Goal: Task Accomplishment & Management: Complete application form

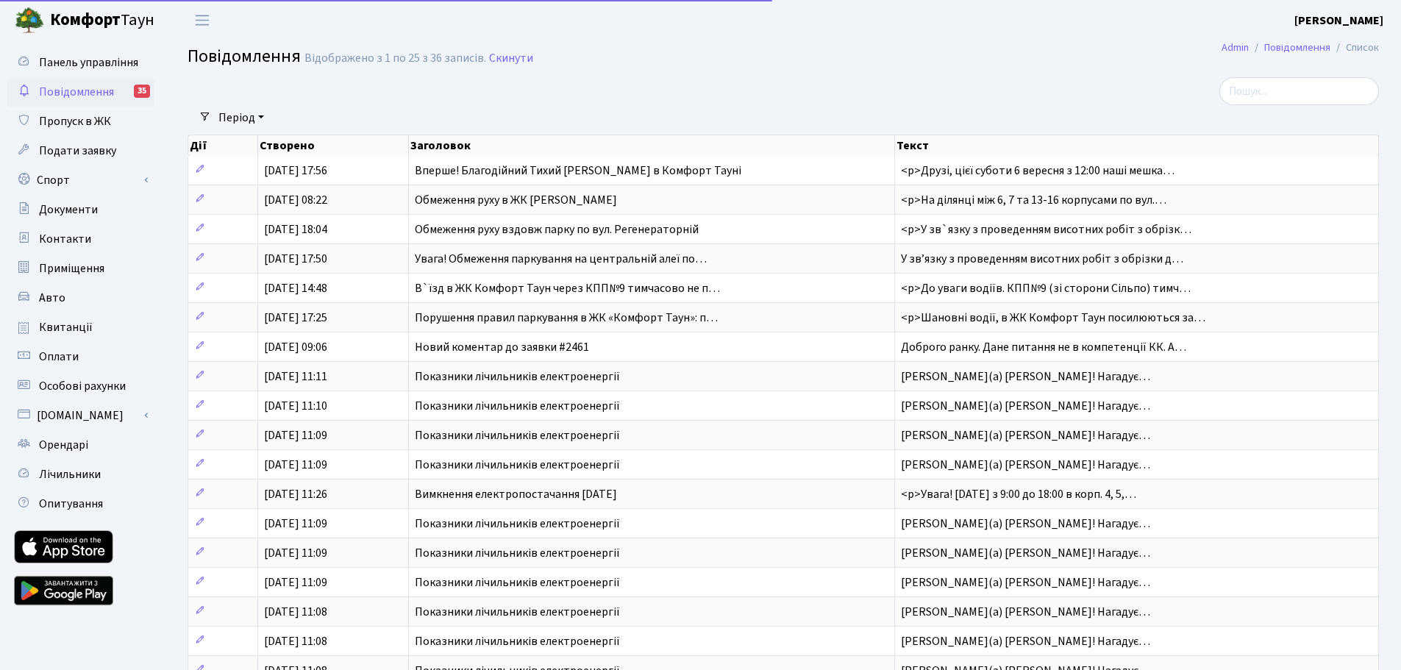
select select "25"
click at [69, 115] on span "Пропуск в ЖК" at bounding box center [75, 121] width 72 height 16
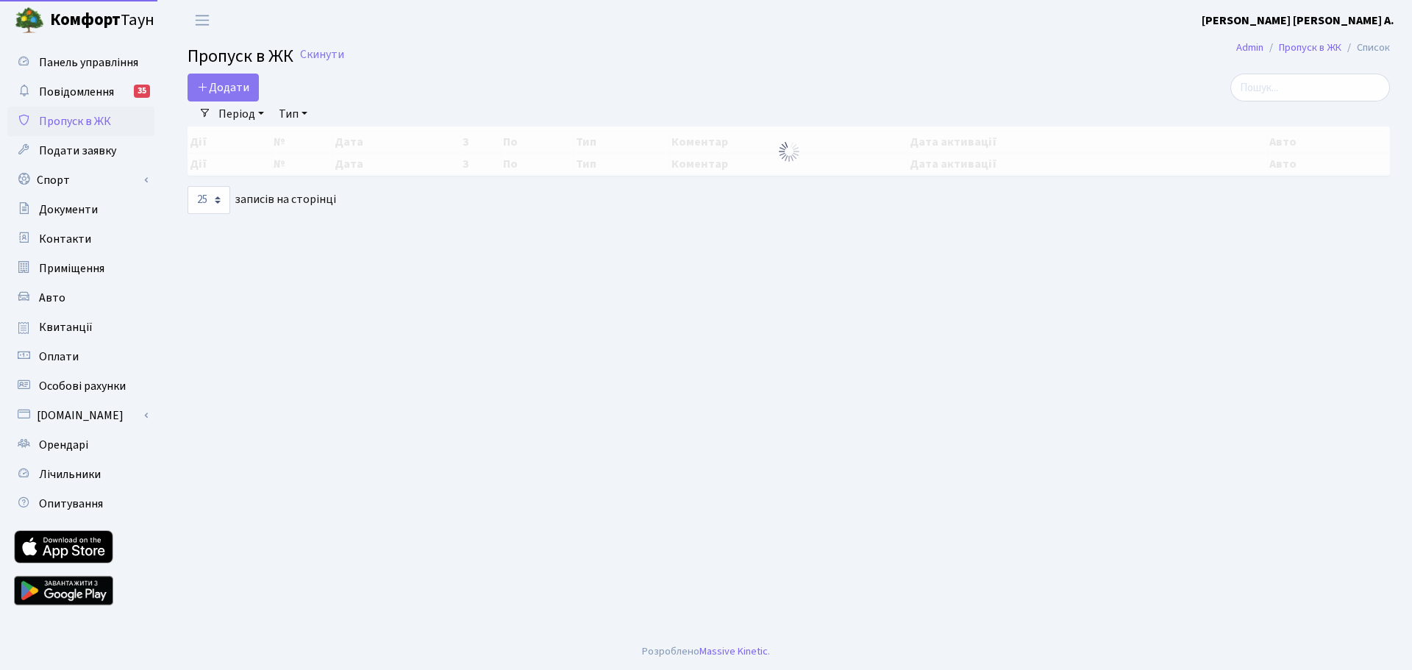
select select "25"
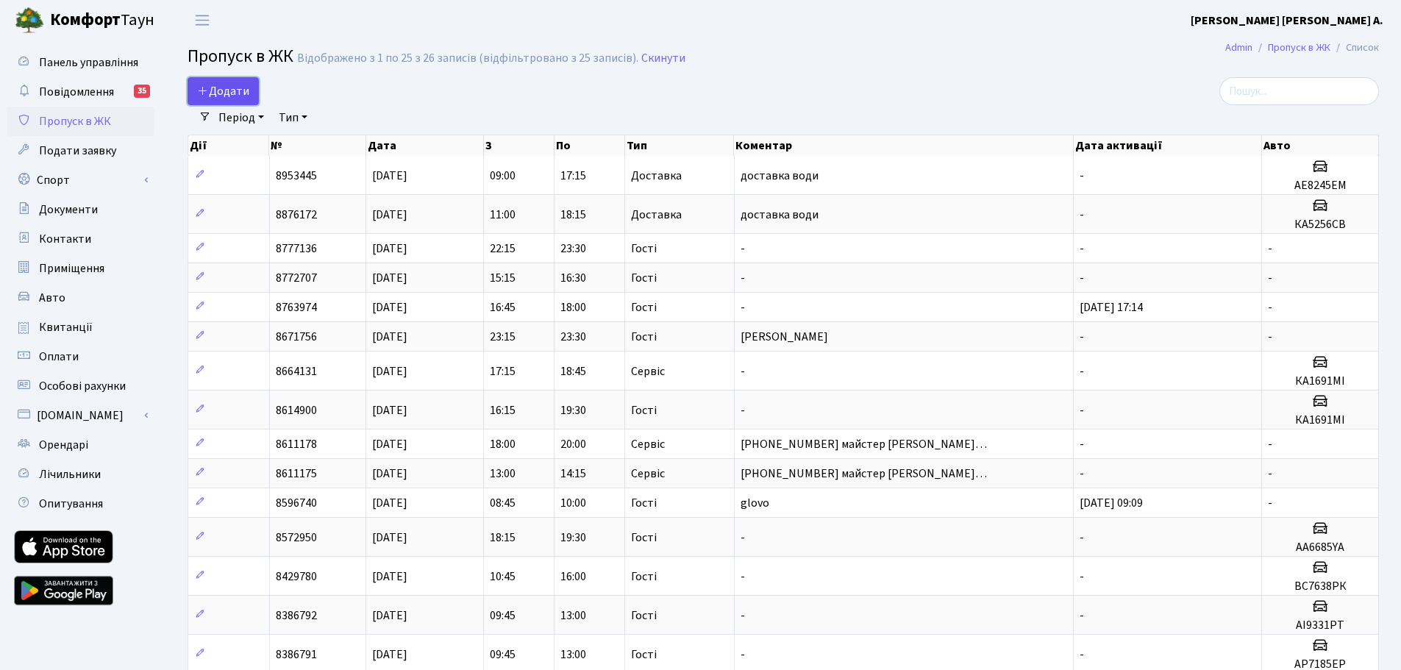
click at [238, 85] on span "Додати" at bounding box center [223, 91] width 52 height 16
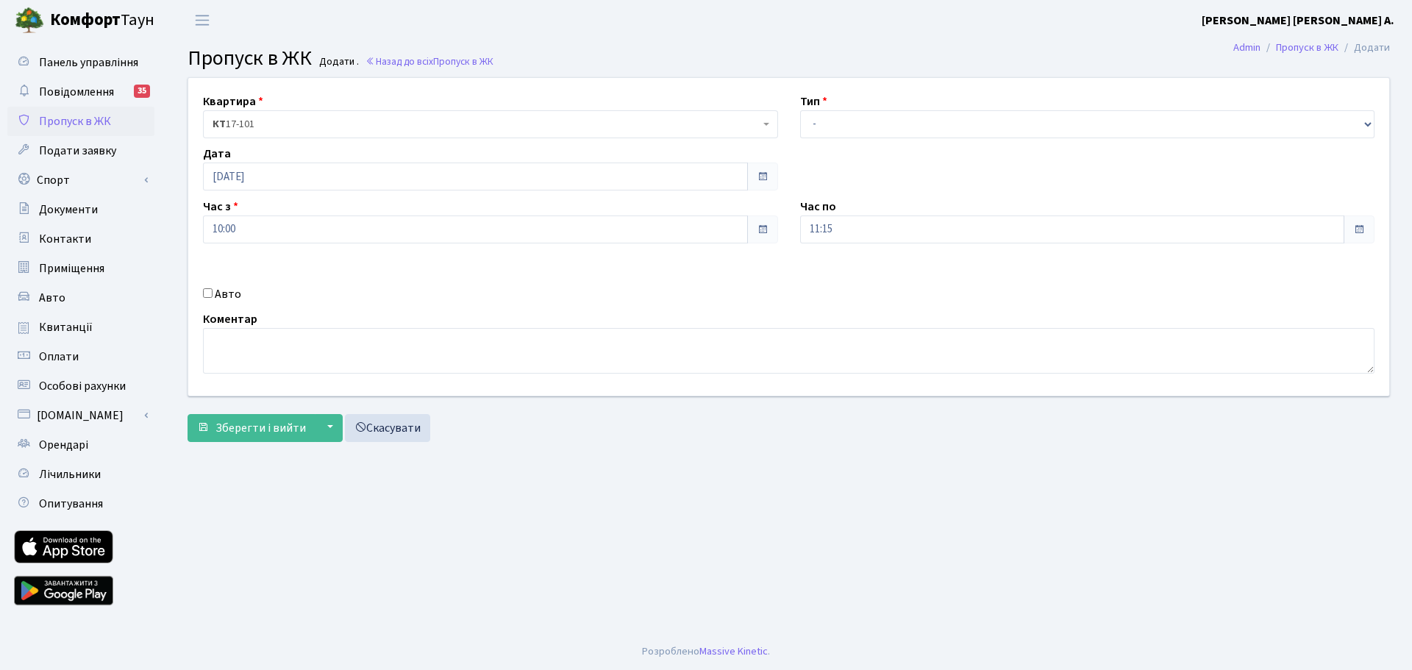
click at [754, 232] on span at bounding box center [762, 229] width 31 height 28
click at [409, 238] on input "10:00" at bounding box center [475, 229] width 545 height 28
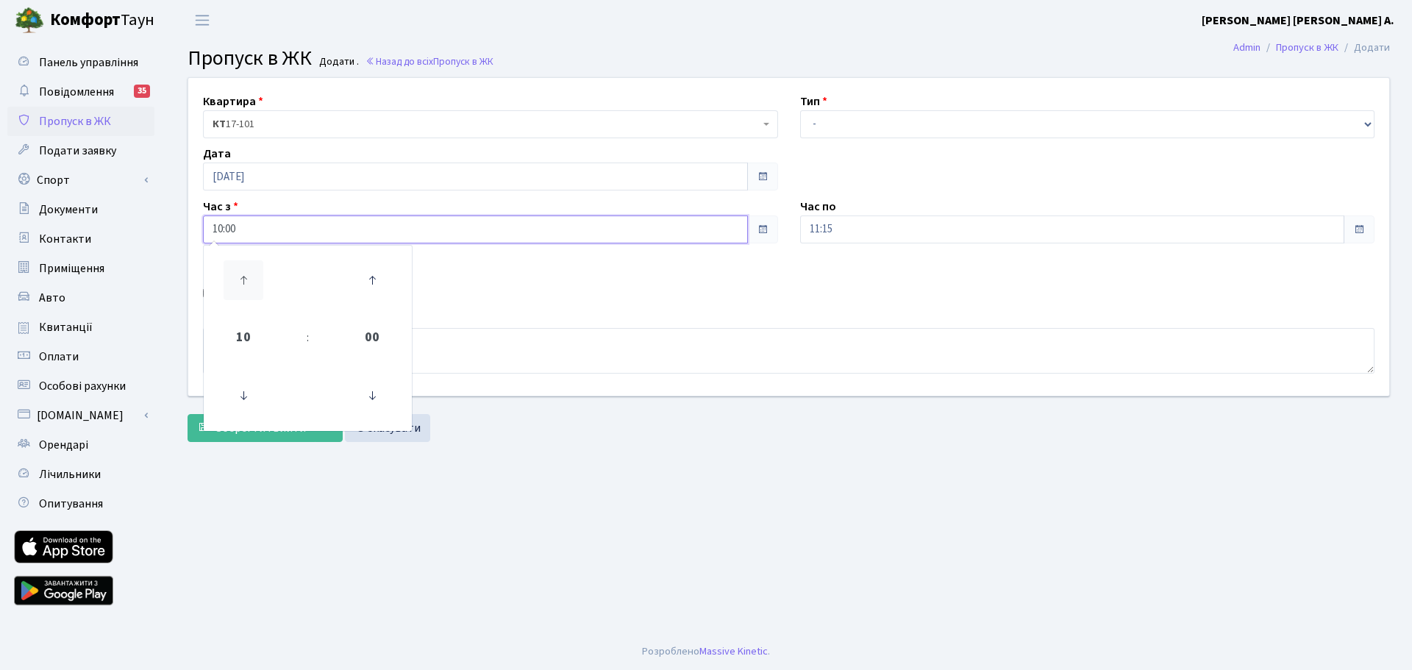
click at [239, 275] on icon at bounding box center [244, 280] width 40 height 40
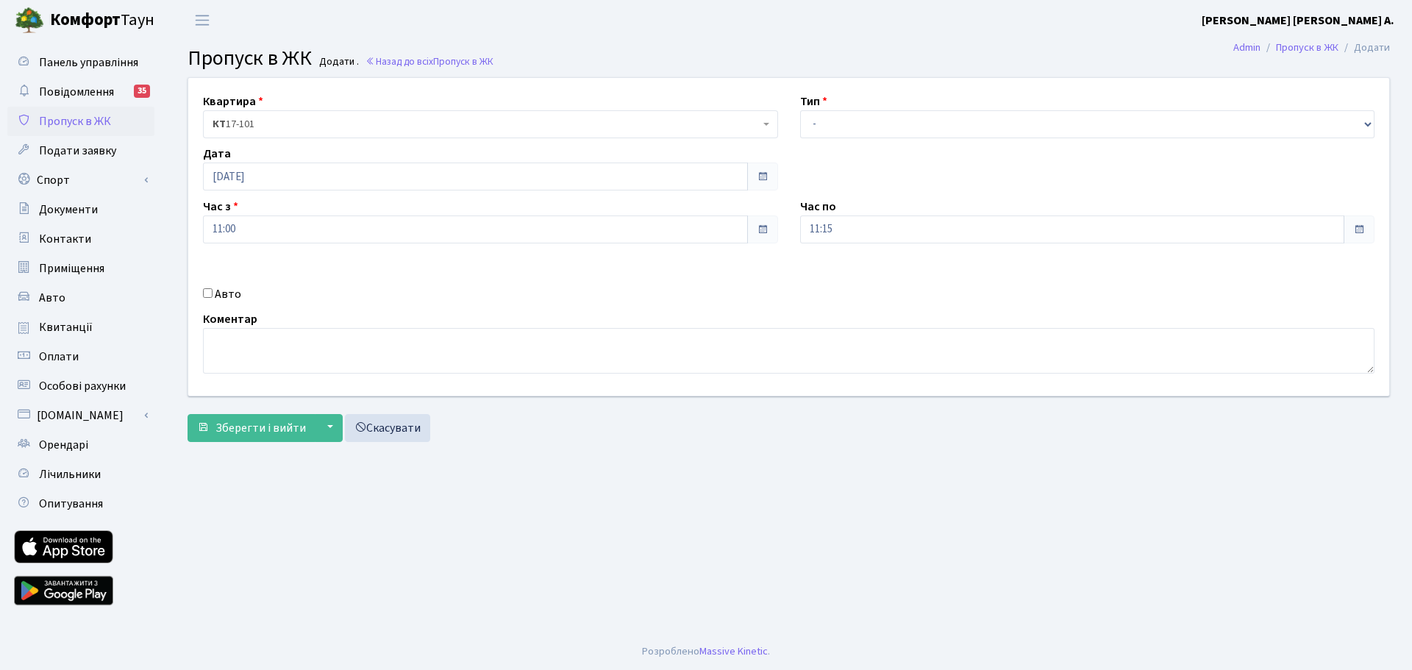
click at [584, 285] on div "Квартира <b>КТ</b>&nbsp;&nbsp;&nbsp;&nbsp;17-101 КТ 17-101 Тип - Доставка Таксі…" at bounding box center [788, 237] width 1223 height 318
click at [521, 238] on input "11:00" at bounding box center [475, 229] width 545 height 28
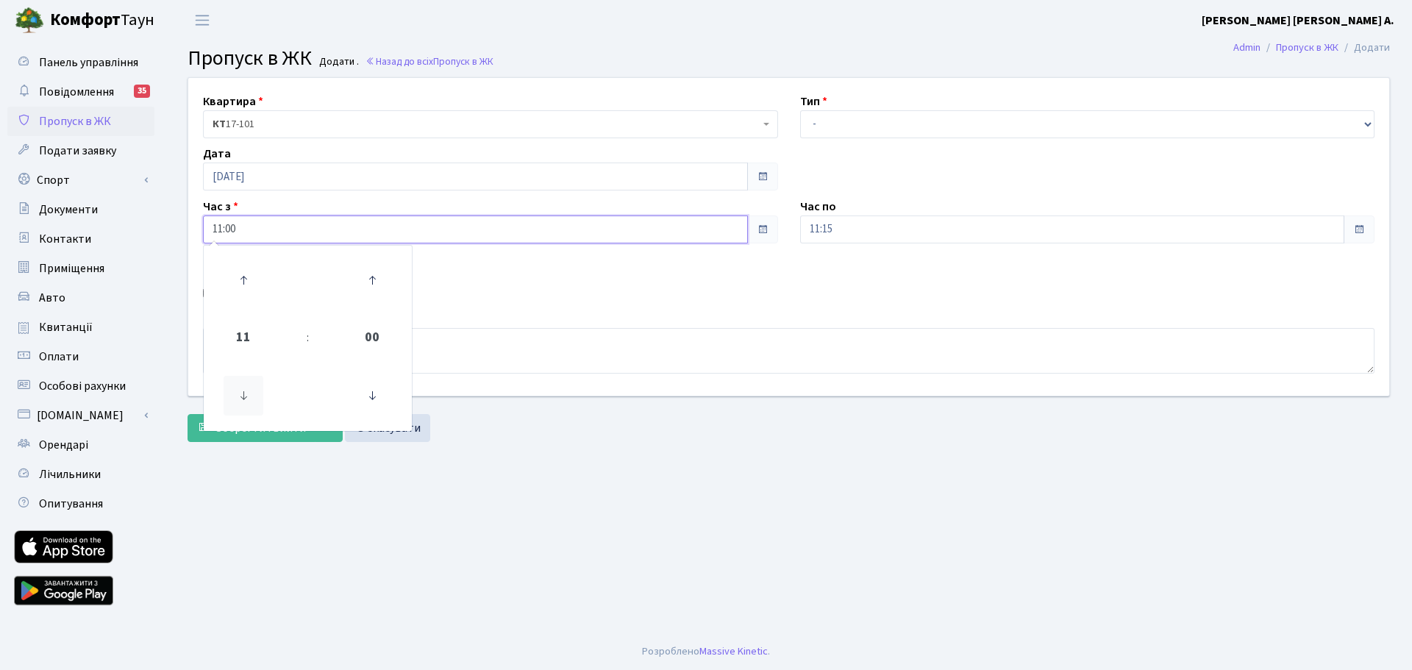
click at [246, 386] on icon at bounding box center [244, 396] width 40 height 40
type input "10:00"
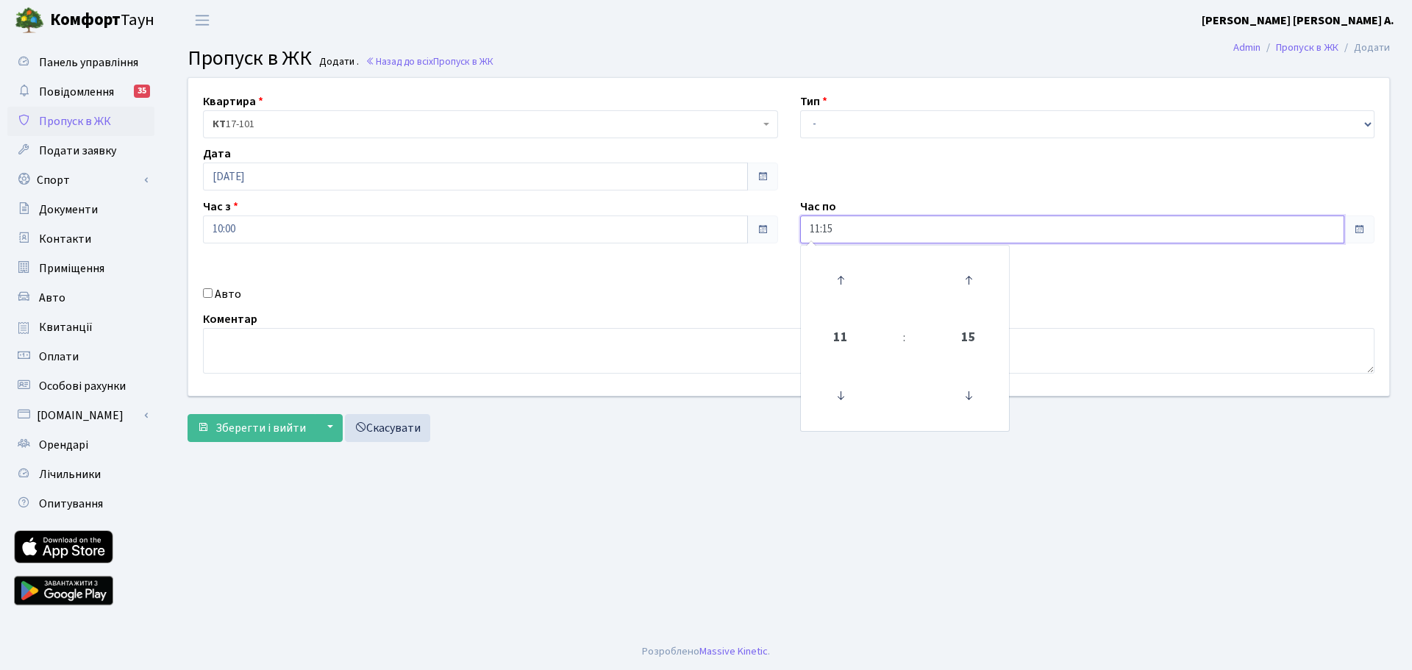
click at [1305, 221] on input "11:15" at bounding box center [1072, 229] width 545 height 28
click at [843, 274] on icon at bounding box center [841, 280] width 40 height 40
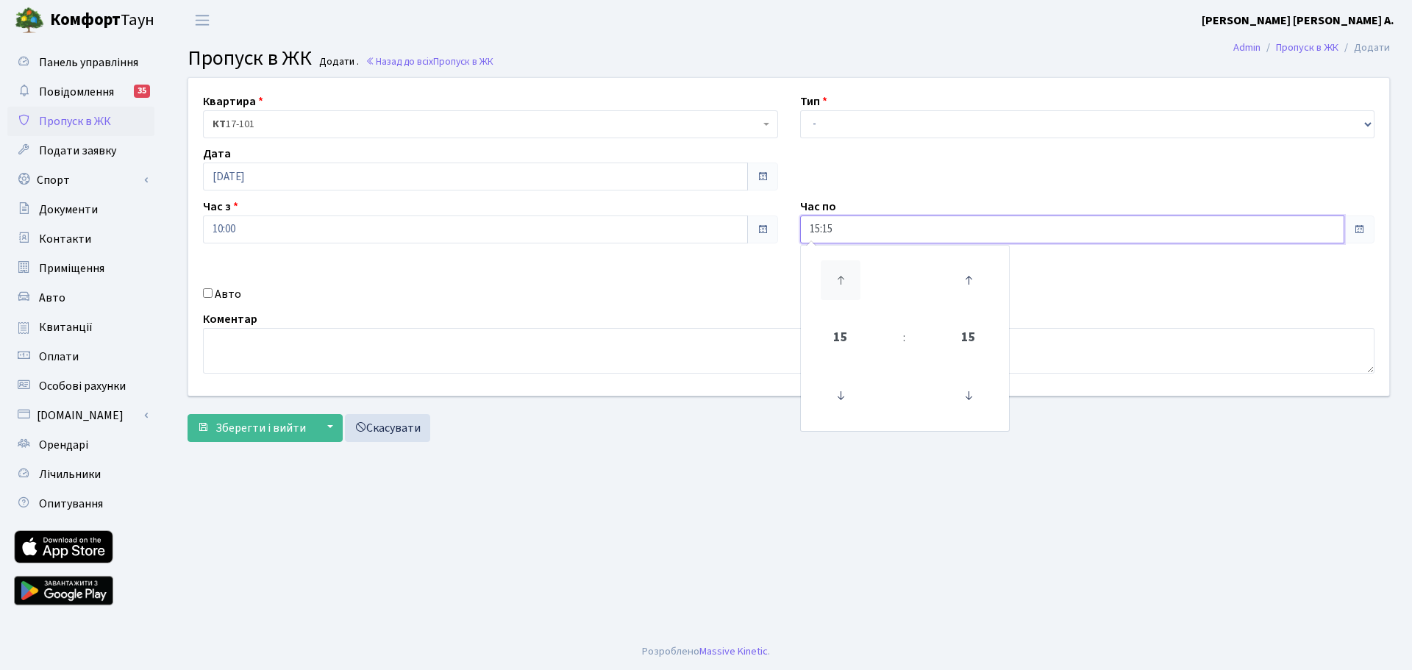
click at [843, 274] on icon at bounding box center [841, 280] width 40 height 40
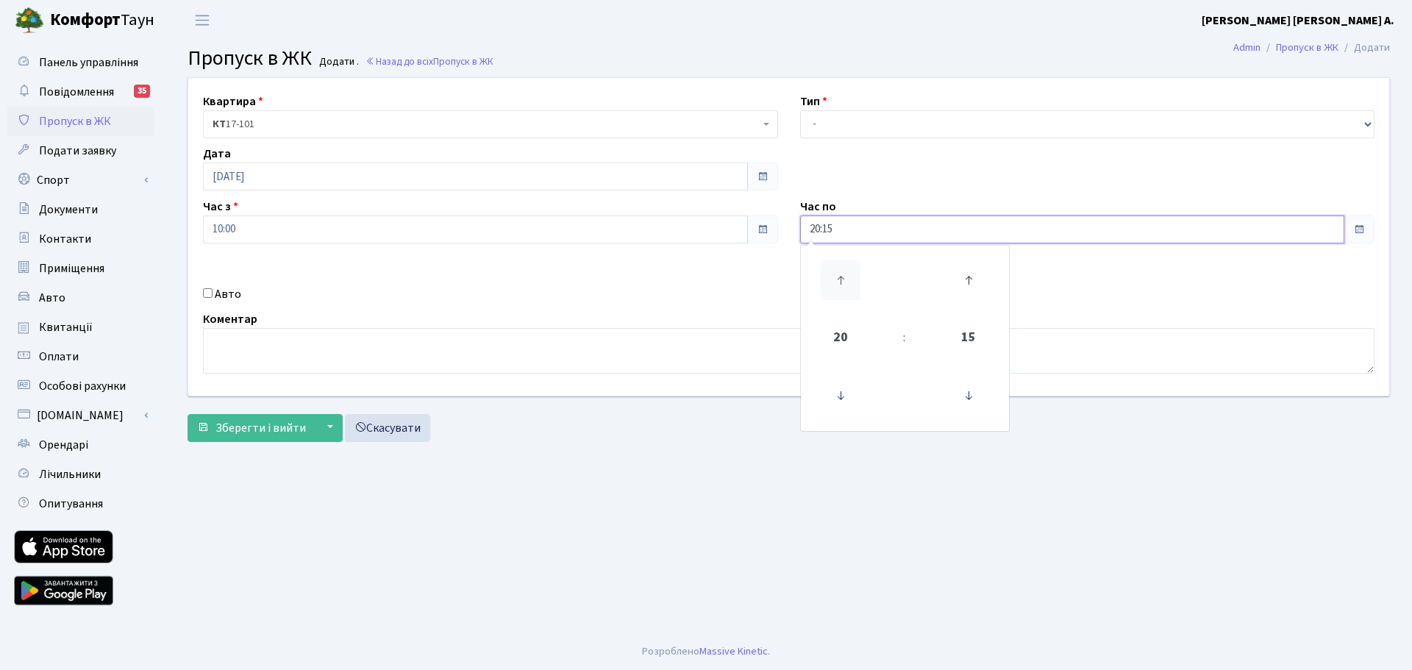
click at [843, 274] on icon at bounding box center [841, 280] width 40 height 40
type input "23:15"
click at [772, 289] on div "Авто" at bounding box center [490, 294] width 597 height 18
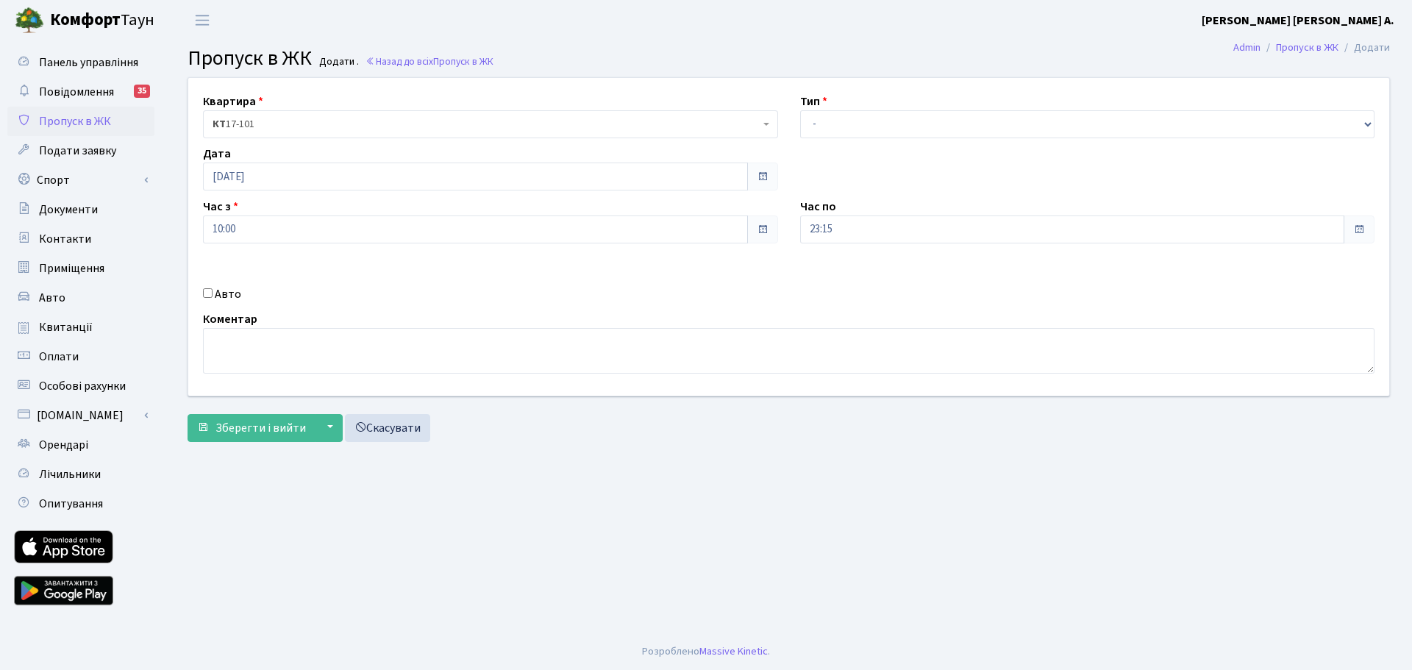
click at [206, 289] on input "Авто" at bounding box center [208, 293] width 10 height 10
checkbox input "true"
paste input "Аа 0778"
click at [823, 285] on input "Аа 0778" at bounding box center [1087, 282] width 575 height 28
click at [861, 289] on input "АА0778" at bounding box center [1087, 282] width 575 height 28
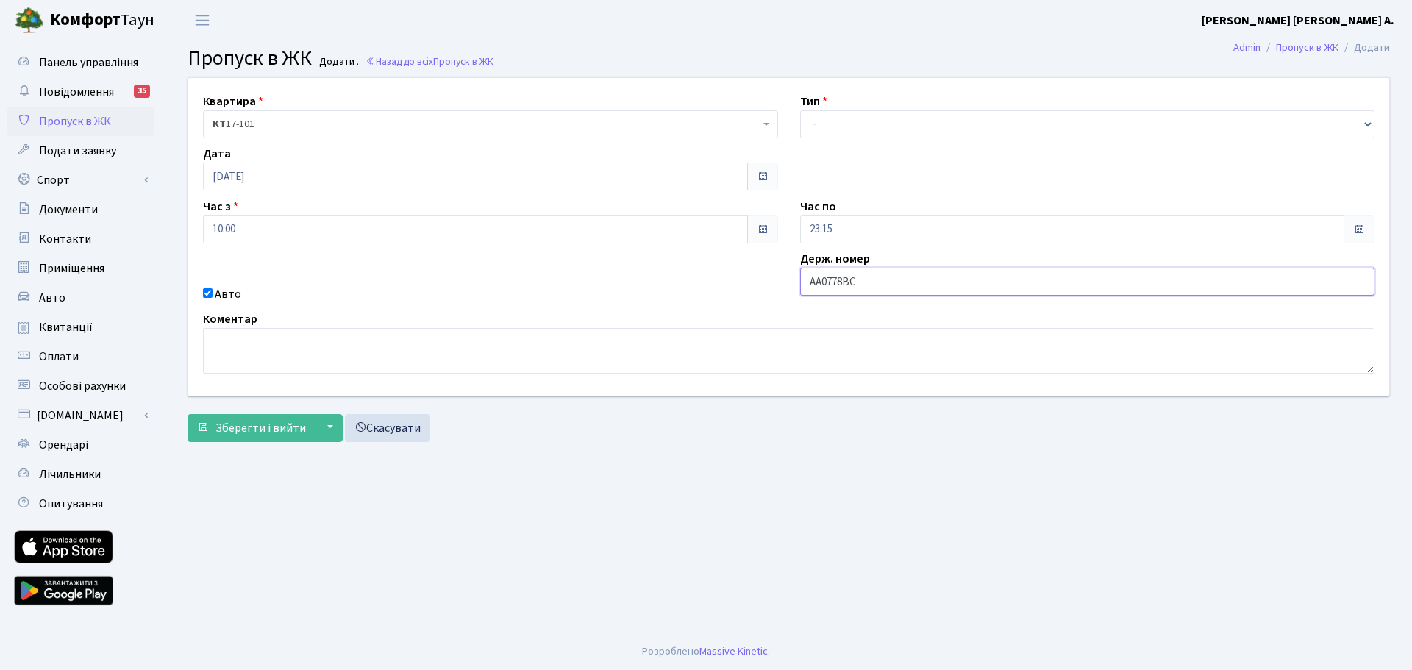
type input "АА0778ВС"
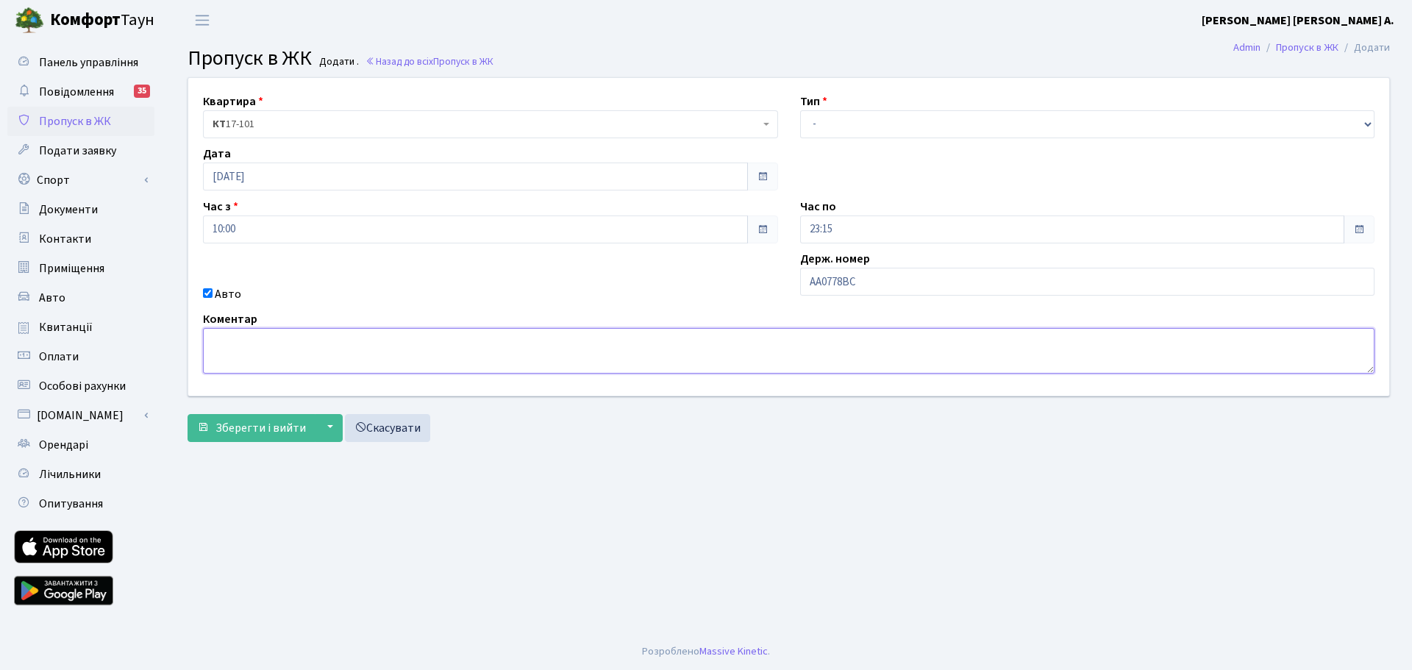
click at [612, 354] on textarea at bounding box center [788, 351] width 1171 height 46
type textarea "доставка води"
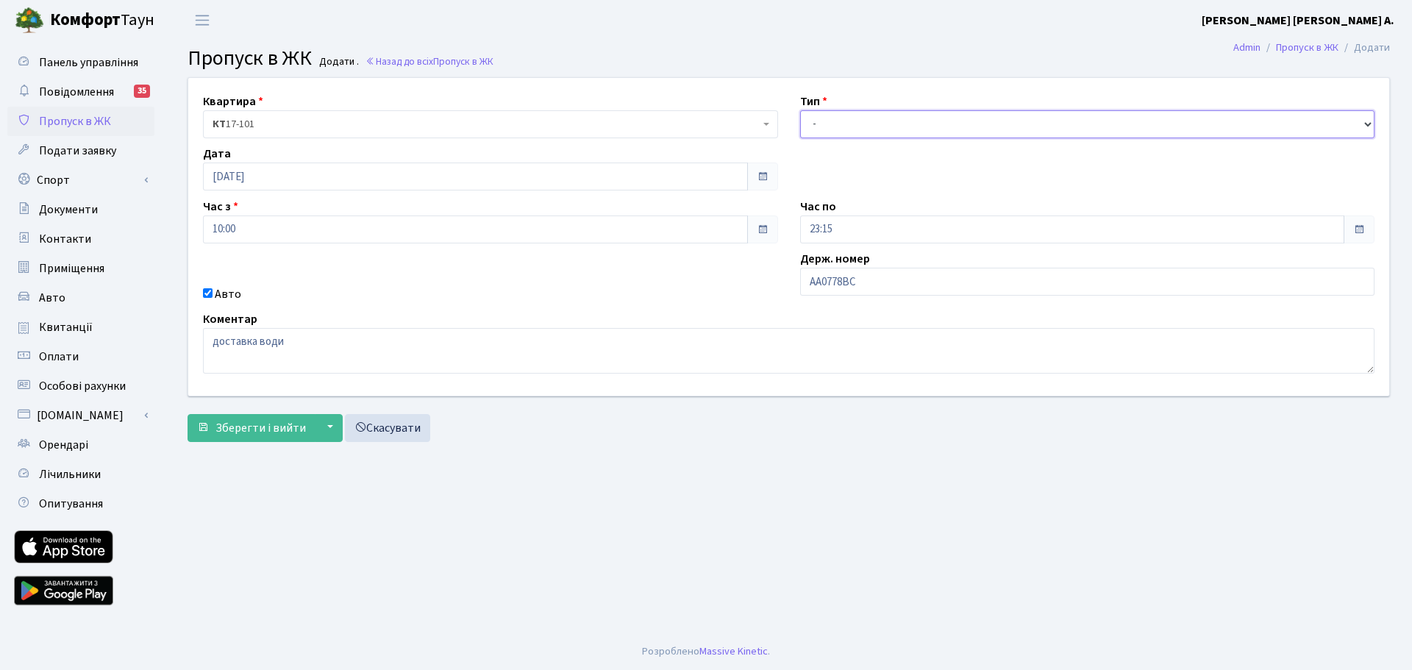
click at [871, 112] on select "- Доставка Таксі Гості Сервіс" at bounding box center [1087, 124] width 575 height 28
select select "1"
click at [800, 110] on select "- Доставка Таксі Гості Сервіс" at bounding box center [1087, 124] width 575 height 28
click at [277, 438] on button "Зберегти і вийти" at bounding box center [252, 428] width 128 height 28
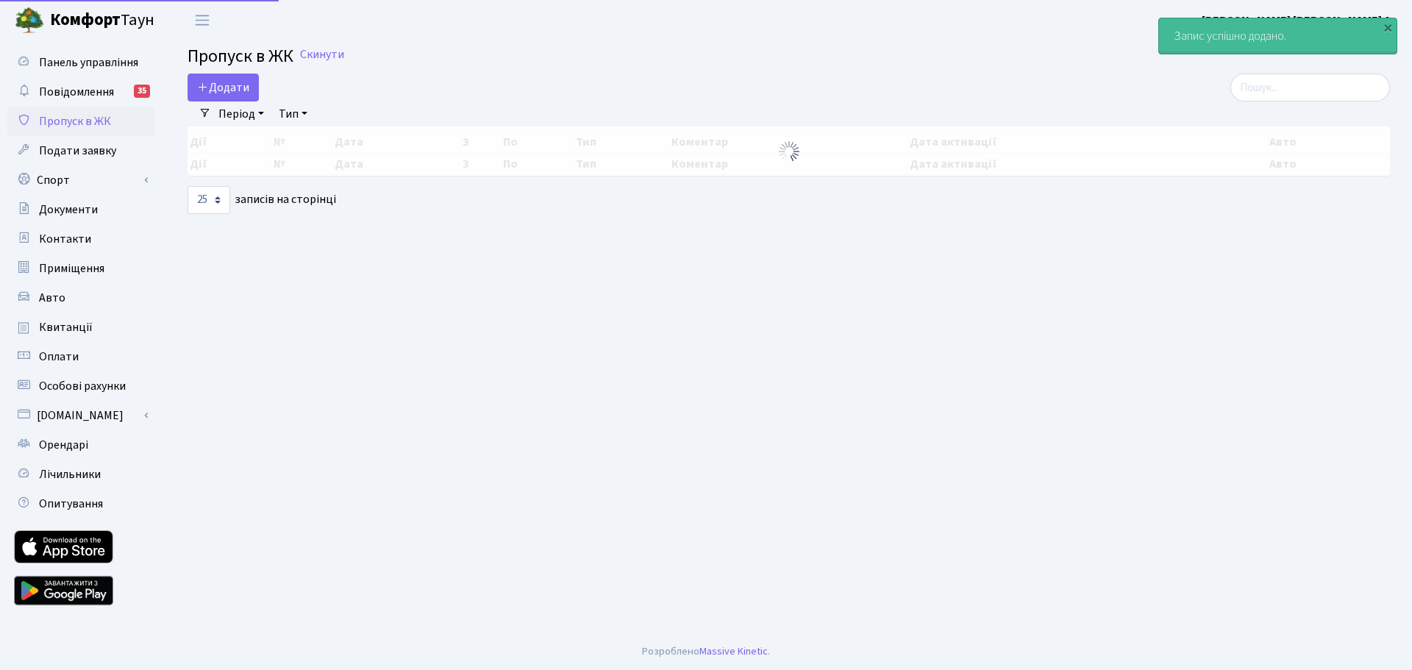
select select "25"
